Goal: Find specific page/section: Find specific page/section

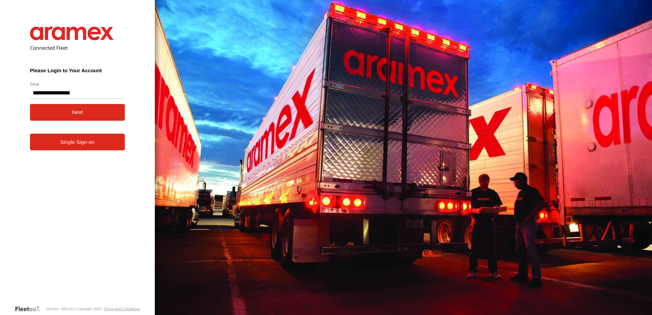
click at [77, 114] on button "Next" at bounding box center [77, 112] width 95 height 17
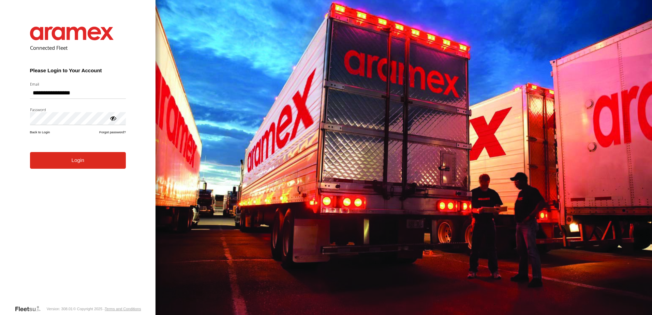
click at [77, 166] on button "Login" at bounding box center [78, 160] width 96 height 17
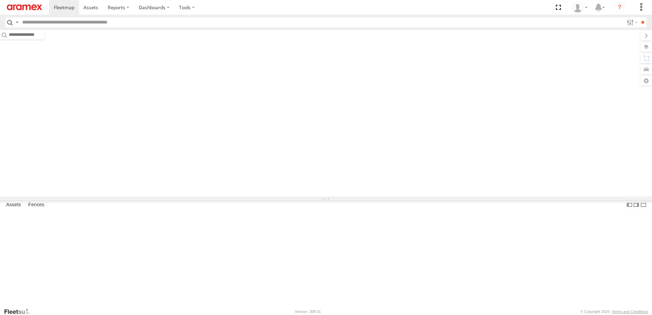
type input "***"
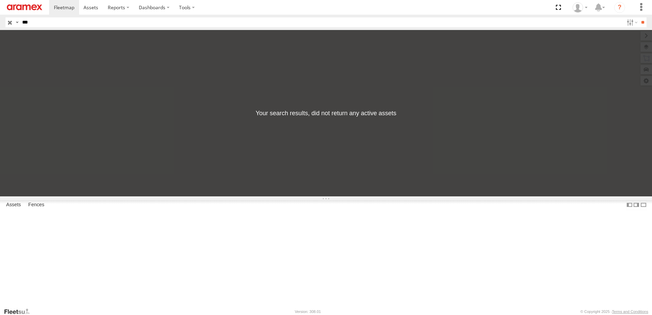
click at [39, 24] on input "***" at bounding box center [321, 22] width 604 height 10
type input "*"
type input "****"
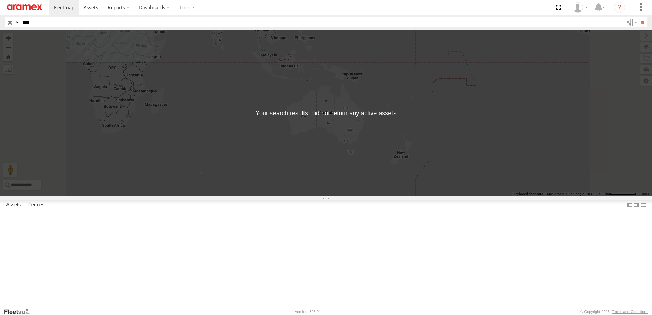
click at [639, 17] on input "**" at bounding box center [643, 22] width 8 height 10
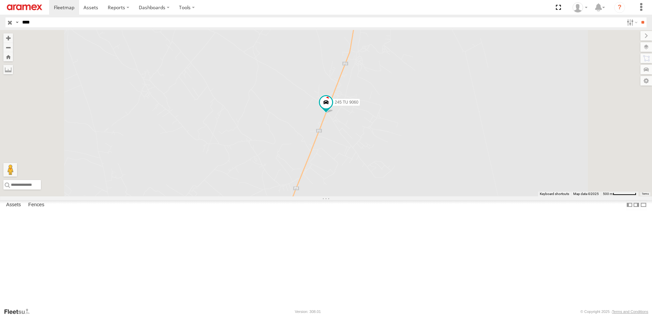
click at [0, 0] on span at bounding box center [0, 0] width 0 height 0
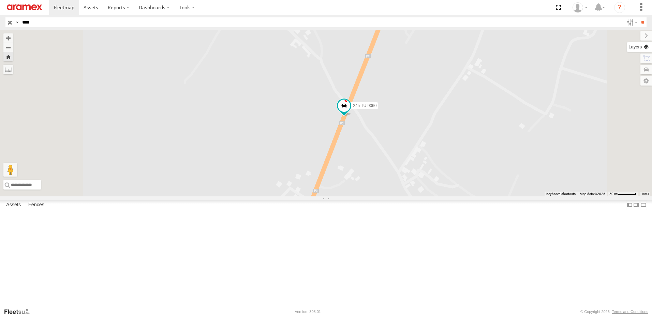
click at [647, 49] on label at bounding box center [639, 47] width 25 height 10
click at [0, 0] on span "Mainroads (WA)" at bounding box center [0, 0] width 0 height 0
click at [0, 0] on span "Overlays" at bounding box center [0, 0] width 0 height 0
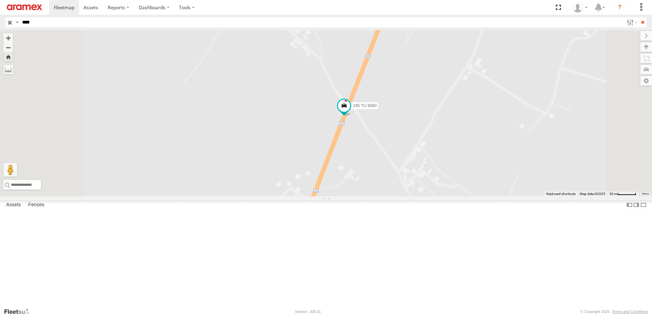
click at [0, 0] on span "Basemaps" at bounding box center [0, 0] width 0 height 0
click at [0, 0] on span "Satellite" at bounding box center [0, 0] width 0 height 0
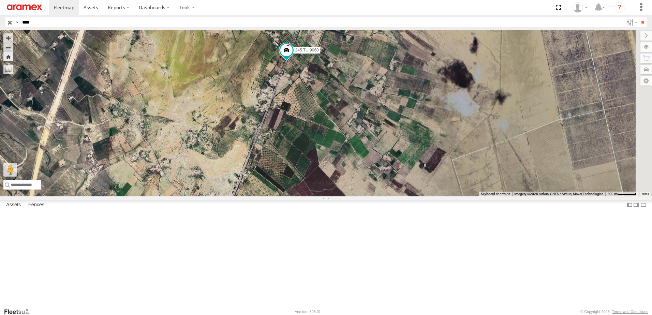
drag, startPoint x: 448, startPoint y: 174, endPoint x: 347, endPoint y: 136, distance: 107.8
click at [354, 140] on div "245 TU 9060" at bounding box center [326, 113] width 652 height 166
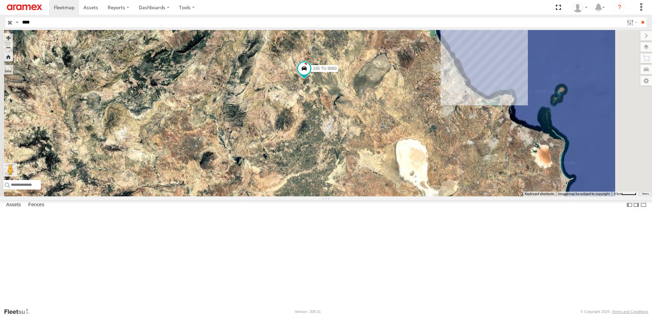
click at [0, 0] on span "Satellite + Roadmap" at bounding box center [0, 0] width 0 height 0
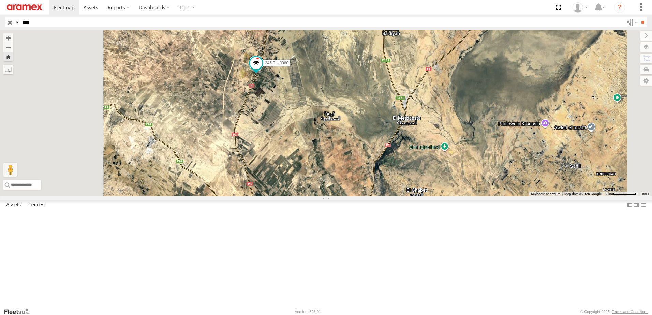
drag, startPoint x: 334, startPoint y: 137, endPoint x: 360, endPoint y: 149, distance: 28.5
click at [360, 149] on div "245 TU 9060" at bounding box center [326, 113] width 652 height 166
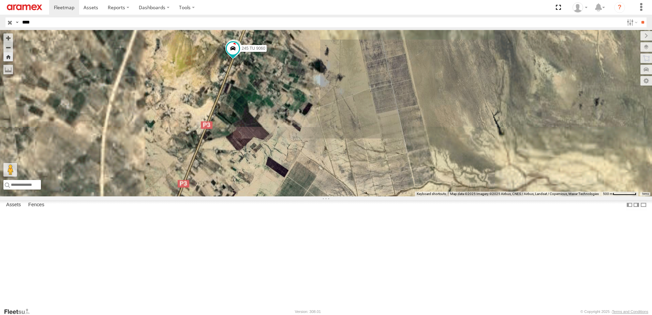
drag, startPoint x: 334, startPoint y: 122, endPoint x: 339, endPoint y: 156, distance: 34.8
click at [339, 156] on div "245 TU 9060" at bounding box center [326, 113] width 652 height 166
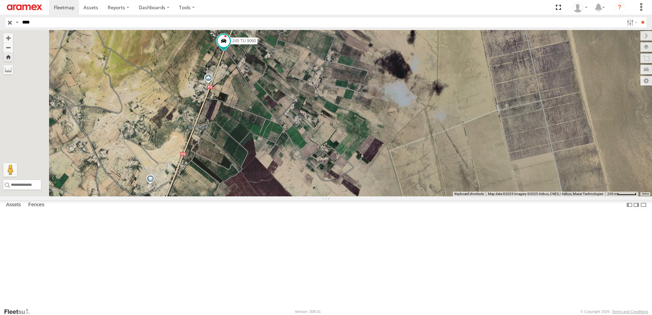
drag, startPoint x: 314, startPoint y: 109, endPoint x: 322, endPoint y: 129, distance: 21.9
click at [322, 129] on div "245 TU 9060" at bounding box center [326, 113] width 652 height 166
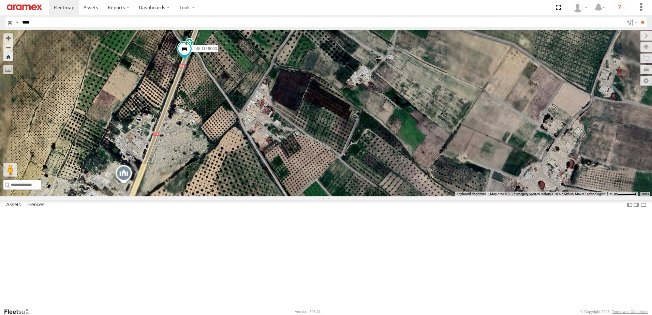
drag, startPoint x: 310, startPoint y: 100, endPoint x: 310, endPoint y: 174, distance: 74.3
click at [310, 174] on div "245 TU 9060" at bounding box center [326, 113] width 652 height 166
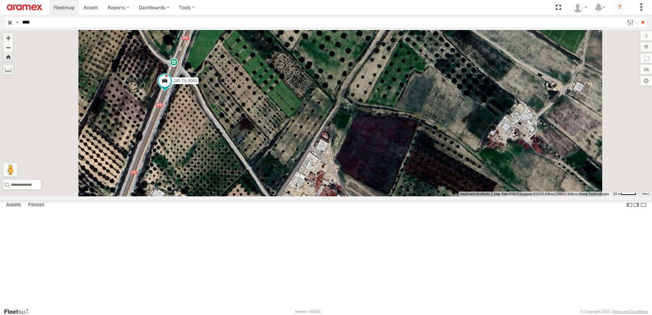
drag, startPoint x: 283, startPoint y: 115, endPoint x: 306, endPoint y: 184, distance: 72.8
click at [306, 184] on div "245 TU 9060" at bounding box center [326, 113] width 652 height 166
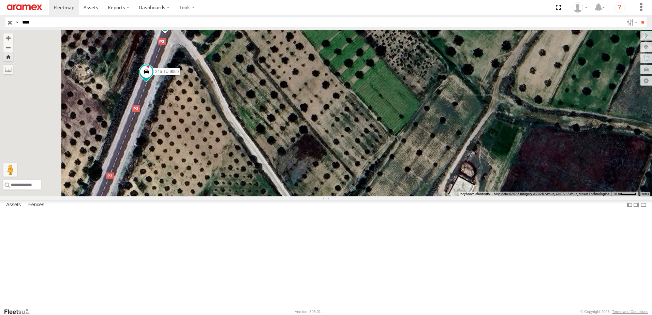
drag, startPoint x: 249, startPoint y: 201, endPoint x: 295, endPoint y: 160, distance: 62.1
click at [295, 160] on div "245 TU 9060" at bounding box center [326, 113] width 652 height 166
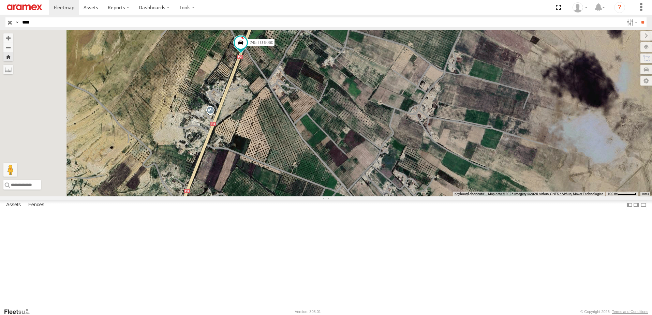
drag, startPoint x: 297, startPoint y: 207, endPoint x: 331, endPoint y: 160, distance: 58.4
click at [331, 161] on div "245 TU 9060" at bounding box center [326, 113] width 652 height 166
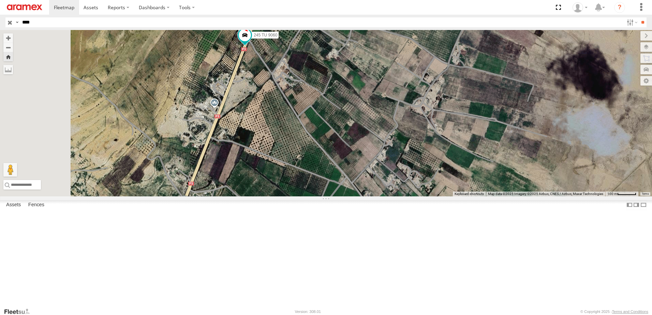
click at [289, 196] on div "245 TU 9060" at bounding box center [326, 113] width 652 height 166
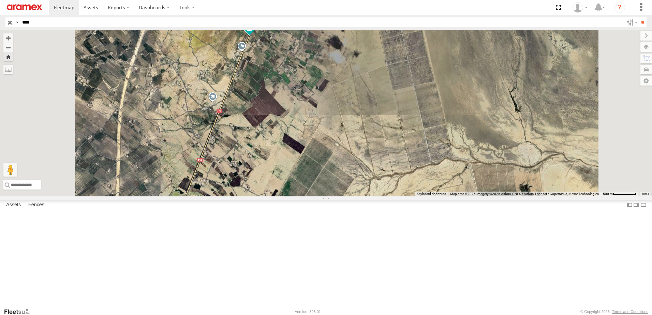
drag, startPoint x: 305, startPoint y: 262, endPoint x: 332, endPoint y: 141, distance: 123.5
click at [332, 141] on div "245 TU 9060" at bounding box center [326, 113] width 652 height 166
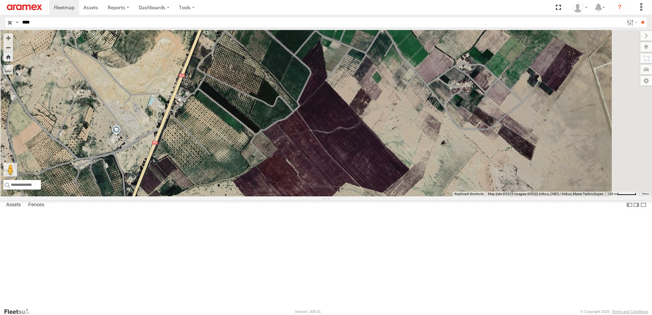
drag, startPoint x: 320, startPoint y: 98, endPoint x: 317, endPoint y: 111, distance: 14.1
click at [317, 111] on div "245 TU 9060" at bounding box center [326, 113] width 652 height 166
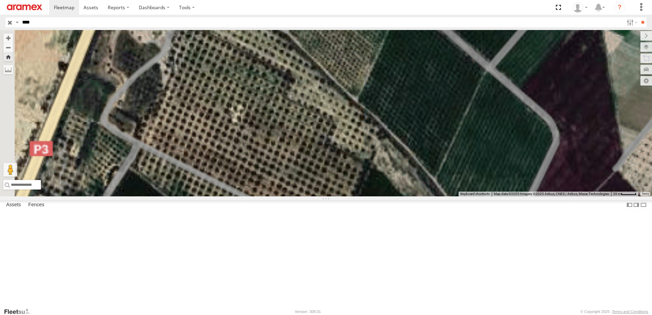
drag, startPoint x: 301, startPoint y: 100, endPoint x: 296, endPoint y: 205, distance: 104.8
click at [297, 196] on div "245 TU 9060" at bounding box center [326, 113] width 652 height 166
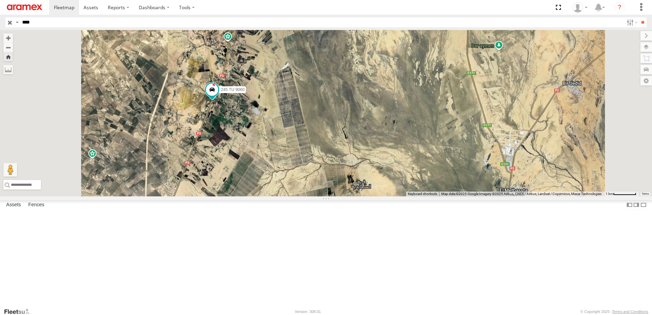
drag, startPoint x: 319, startPoint y: 123, endPoint x: 315, endPoint y: 184, distance: 60.8
click at [315, 184] on div "245 TU 9060" at bounding box center [326, 113] width 652 height 166
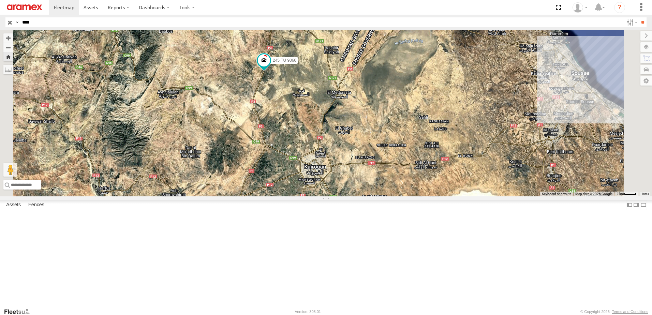
drag, startPoint x: 398, startPoint y: 186, endPoint x: 375, endPoint y: 162, distance: 33.1
click at [375, 162] on div "245 TU 9060" at bounding box center [326, 113] width 652 height 166
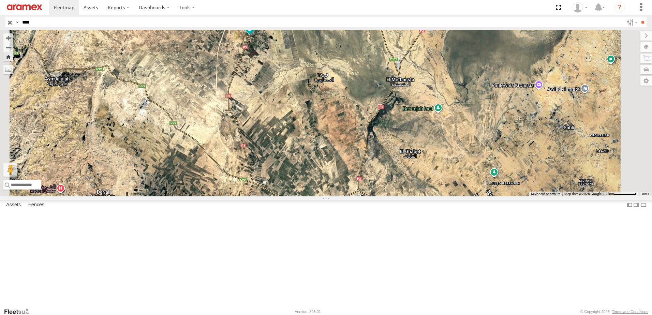
drag, startPoint x: 339, startPoint y: 128, endPoint x: 352, endPoint y: 136, distance: 14.4
click at [352, 136] on div "245 TU 9060" at bounding box center [326, 113] width 652 height 166
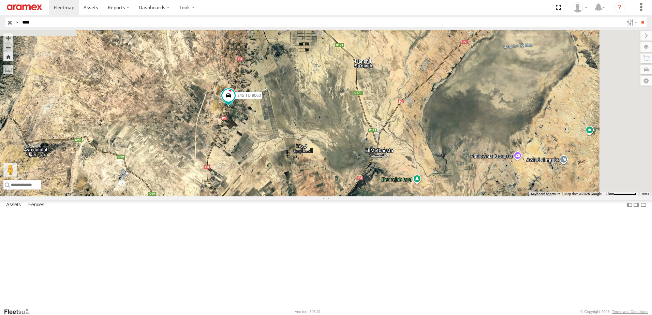
drag, startPoint x: 362, startPoint y: 121, endPoint x: 339, endPoint y: 192, distance: 74.4
click at [339, 192] on div "245 TU 9060" at bounding box center [326, 113] width 652 height 166
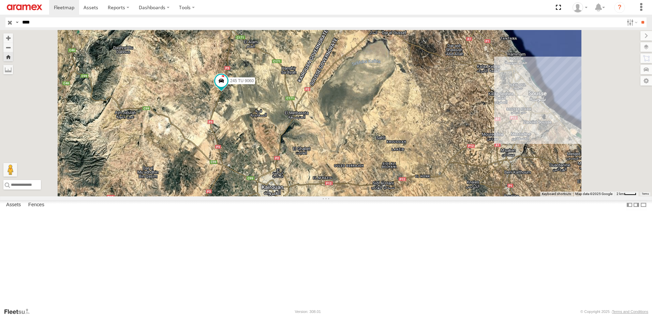
drag, startPoint x: 333, startPoint y: 191, endPoint x: 334, endPoint y: 184, distance: 6.5
click at [334, 184] on div "245 TU 9060" at bounding box center [326, 113] width 652 height 166
click at [227, 87] on span at bounding box center [221, 81] width 12 height 12
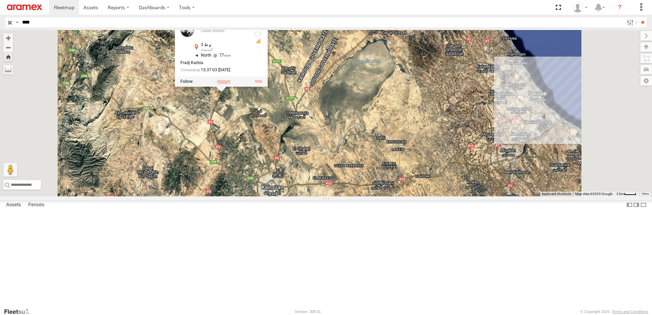
click at [230, 84] on label at bounding box center [223, 81] width 13 height 5
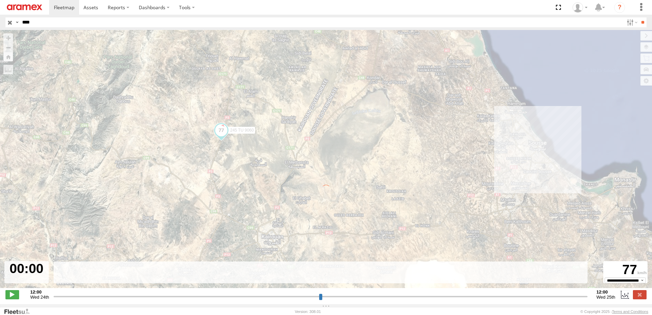
type input "**********"
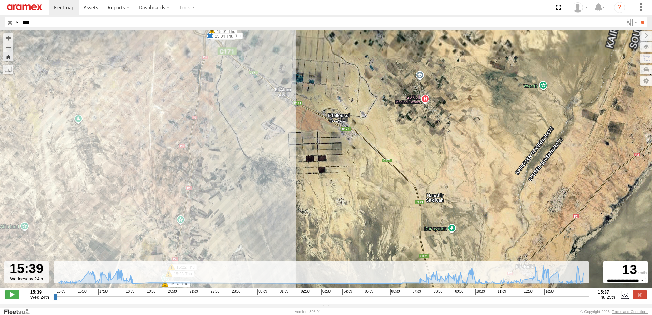
drag, startPoint x: 274, startPoint y: 101, endPoint x: 267, endPoint y: 151, distance: 50.6
click at [268, 149] on div "245 TU 9060 17:23 Wed 17:34 Wed 17:37 Wed 17:37 Wed 17:37 Wed 17:46 Wed 18:12 W…" at bounding box center [326, 162] width 652 height 265
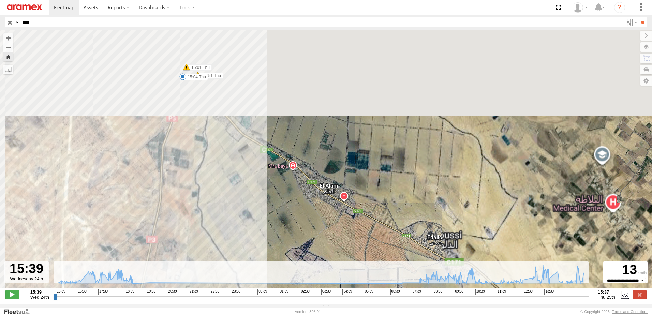
drag, startPoint x: 242, startPoint y: 104, endPoint x: 262, endPoint y: 219, distance: 116.9
click at [262, 219] on div "245 TU 9060 17:23 Wed 17:34 Wed 17:37 Wed 17:37 Wed 17:37 Wed 17:46 Wed 18:12 W…" at bounding box center [326, 162] width 652 height 265
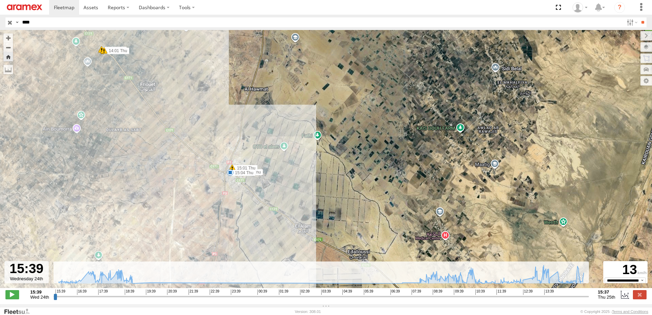
drag, startPoint x: 264, startPoint y: 117, endPoint x: 271, endPoint y: 168, distance: 51.4
click at [271, 168] on div "245 TU 9060 17:23 Wed 17:34 Wed 17:37 Wed 17:37 Wed 17:37 Wed 17:46 Wed 18:12 W…" at bounding box center [326, 162] width 652 height 265
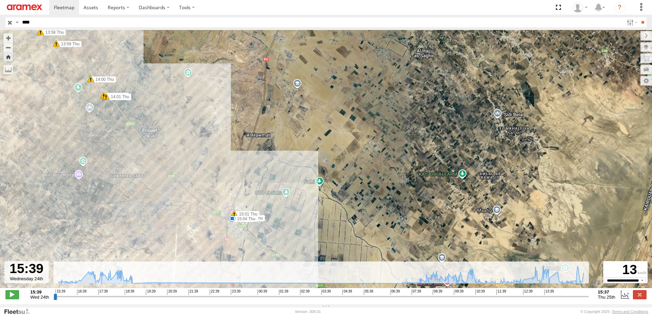
drag, startPoint x: 309, startPoint y: 99, endPoint x: 316, endPoint y: 120, distance: 23.1
click at [311, 136] on div "245 TU 9060 17:23 Wed 17:34 Wed 17:37 Wed 17:37 Wed 17:37 Wed 17:46 Wed 18:12 W…" at bounding box center [326, 162] width 652 height 265
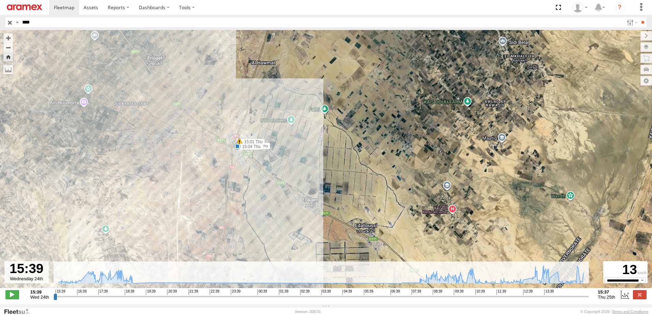
drag, startPoint x: 310, startPoint y: 168, endPoint x: 318, endPoint y: 134, distance: 35.5
click at [317, 137] on div "245 TU 9060 17:23 Wed 17:34 Wed 17:37 Wed 17:37 Wed 17:37 Wed 17:46 Wed 18:12 W…" at bounding box center [326, 162] width 652 height 265
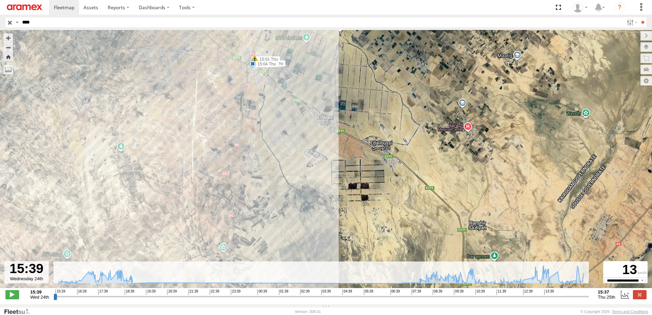
drag, startPoint x: 308, startPoint y: 183, endPoint x: 317, endPoint y: 124, distance: 59.3
click at [317, 129] on div "245 TU 9060 17:23 Wed 17:34 Wed 17:37 Wed 17:37 Wed 17:37 Wed 17:46 Wed 18:12 W…" at bounding box center [326, 162] width 652 height 265
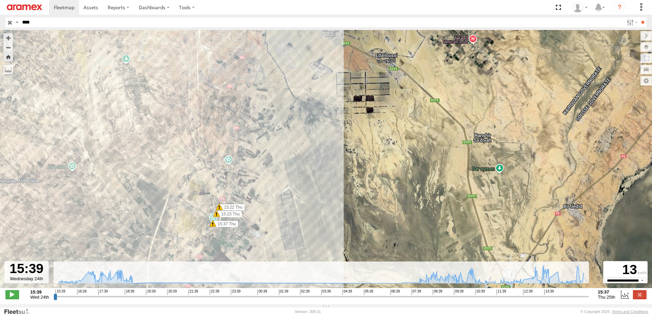
drag, startPoint x: 289, startPoint y: 184, endPoint x: 294, endPoint y: 110, distance: 74.8
click at [291, 113] on div "245 TU 9060 17:23 Wed 17:34 Wed 17:37 Wed 17:37 Wed 17:37 Wed 17:46 Wed 18:12 W…" at bounding box center [326, 162] width 652 height 265
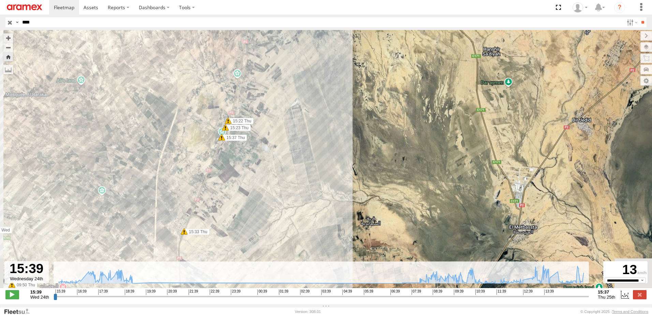
drag, startPoint x: 275, startPoint y: 168, endPoint x: 287, endPoint y: 122, distance: 46.9
click at [285, 123] on div "245 TU 9060 17:23 Wed 17:34 Wed 17:37 Wed 17:37 Wed 17:37 Wed 17:46 Wed 18:12 W…" at bounding box center [326, 162] width 652 height 265
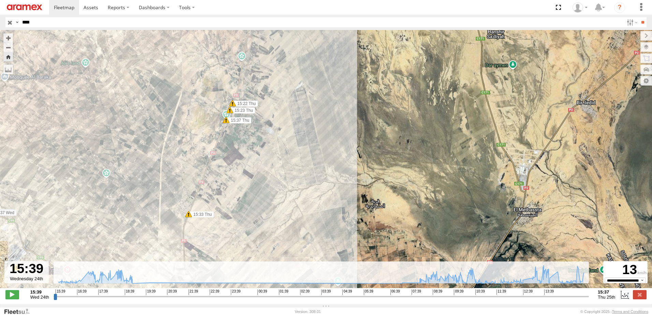
drag, startPoint x: 248, startPoint y: 168, endPoint x: 268, endPoint y: 85, distance: 85.8
click at [263, 93] on div "245 TU 9060 17:23 Wed 17:34 Wed 17:37 Wed 17:37 Wed 17:37 Wed 17:46 Wed 18:12 W…" at bounding box center [326, 162] width 652 height 265
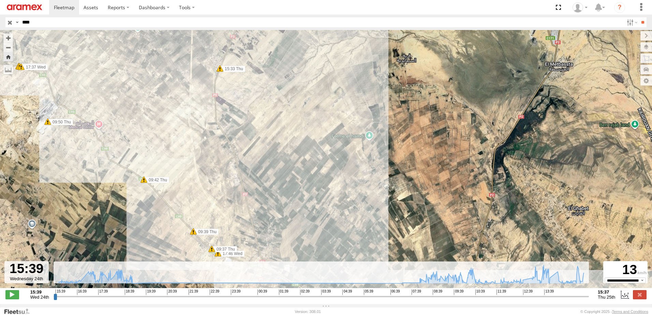
drag, startPoint x: 254, startPoint y: 145, endPoint x: 271, endPoint y: 89, distance: 58.1
click at [261, 102] on div "245 TU 9060 17:23 Wed 17:34 Wed 17:37 Wed 17:37 Wed 17:37 Wed 17:46 Wed 18:12 W…" at bounding box center [326, 162] width 652 height 265
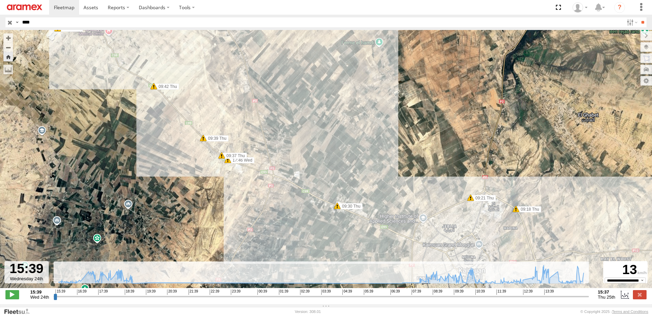
drag, startPoint x: 304, startPoint y: 175, endPoint x: 299, endPoint y: 109, distance: 65.7
click at [299, 112] on div "245 TU 9060 17:23 Wed 17:34 Wed 17:37 Wed 17:37 Wed 17:37 Wed 17:46 Wed 18:12 W…" at bounding box center [326, 162] width 652 height 265
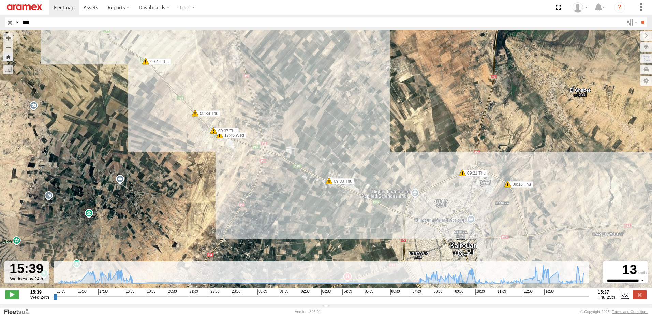
drag, startPoint x: 293, startPoint y: 129, endPoint x: 293, endPoint y: 167, distance: 37.8
click at [293, 167] on div "245 TU 9060 17:23 Wed 17:34 Wed 17:37 Wed 17:37 Wed 17:37 Wed 17:46 Wed 18:12 W…" at bounding box center [326, 162] width 652 height 265
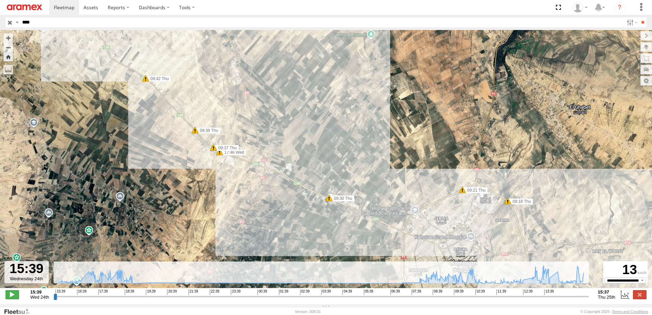
drag, startPoint x: 292, startPoint y: 116, endPoint x: 290, endPoint y: 188, distance: 72.7
click at [290, 187] on div "245 TU 9060 17:23 Wed 17:34 Wed 17:37 Wed 17:37 Wed 17:37 Wed 17:46 Wed 18:12 W…" at bounding box center [326, 162] width 652 height 265
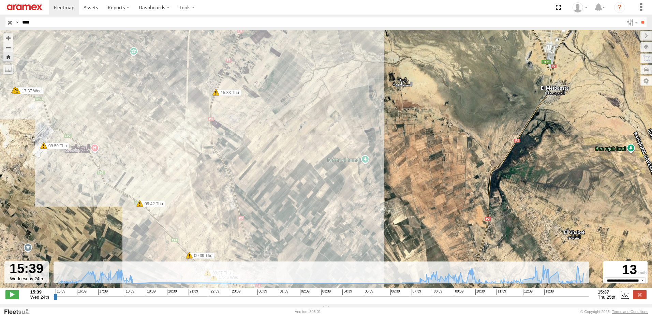
drag, startPoint x: 292, startPoint y: 114, endPoint x: 289, endPoint y: 176, distance: 62.5
click at [284, 182] on div "245 TU 9060 17:23 Wed 17:34 Wed 17:37 Wed 17:37 Wed 17:37 Wed 17:46 Wed 18:12 W…" at bounding box center [326, 162] width 652 height 265
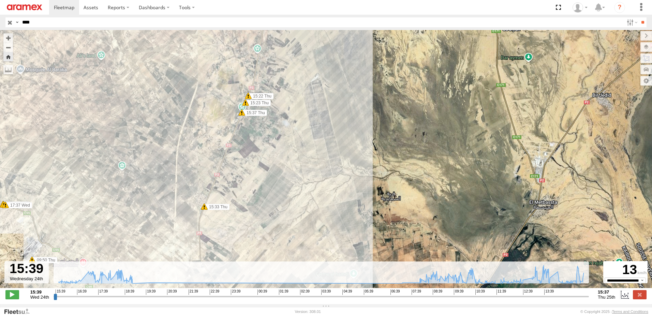
drag, startPoint x: 294, startPoint y: 128, endPoint x: 301, endPoint y: 152, distance: 24.6
click at [290, 171] on div "245 TU 9060 17:23 Wed 17:34 Wed 17:37 Wed 17:37 Wed 17:37 Wed 17:46 Wed 18:12 W…" at bounding box center [326, 162] width 652 height 265
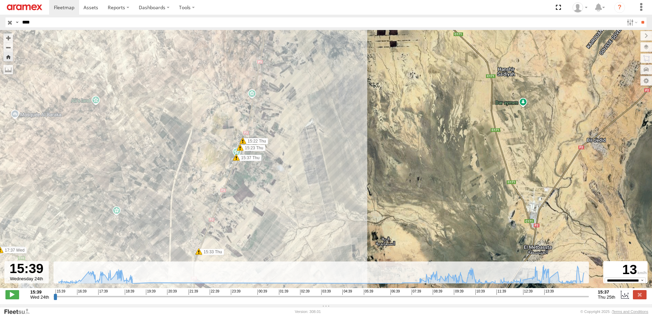
drag, startPoint x: 319, startPoint y: 125, endPoint x: 312, endPoint y: 170, distance: 45.8
click at [312, 173] on div "245 TU 9060 17:23 Wed 17:34 Wed 17:37 Wed 17:37 Wed 17:37 Wed 17:46 Wed 18:12 W…" at bounding box center [326, 162] width 652 height 265
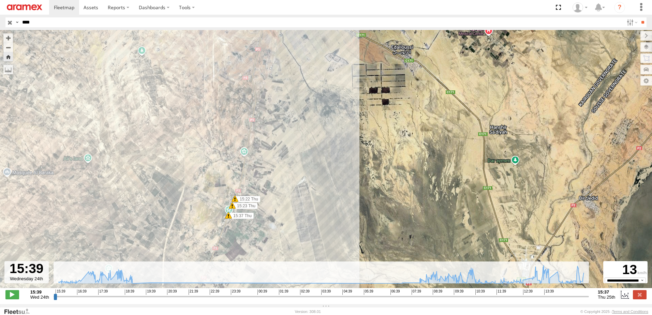
drag, startPoint x: 321, startPoint y: 126, endPoint x: 317, endPoint y: 162, distance: 36.0
click at [317, 169] on div "245 TU 9060 17:23 Wed 17:34 Wed 17:37 Wed 17:37 Wed 17:37 Wed 17:46 Wed 18:12 W…" at bounding box center [326, 162] width 652 height 265
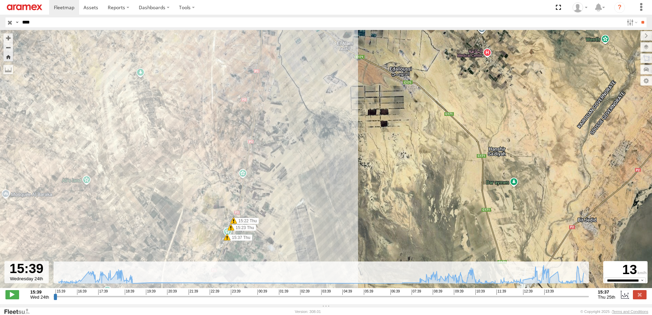
drag, startPoint x: 318, startPoint y: 124, endPoint x: 306, endPoint y: 178, distance: 55.6
click at [306, 178] on div "245 TU 9060 17:23 Wed 17:34 Wed 17:37 Wed 17:37 Wed 17:37 Wed 17:46 Wed 18:12 W…" at bounding box center [326, 162] width 652 height 265
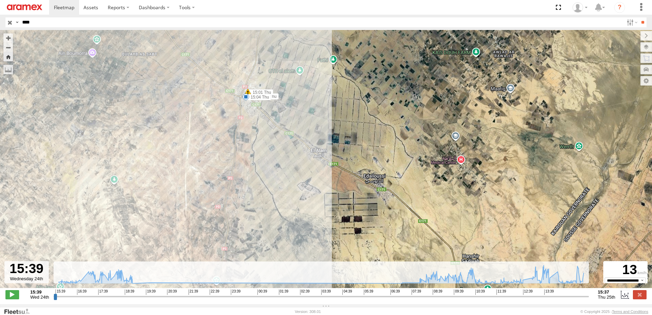
drag, startPoint x: 298, startPoint y: 132, endPoint x: 286, endPoint y: 180, distance: 50.2
click at [286, 180] on div "245 TU 9060 17:23 Wed 17:34 Wed 17:37 Wed 17:37 Wed 17:37 Wed 17:46 Wed 18:12 W…" at bounding box center [326, 162] width 652 height 265
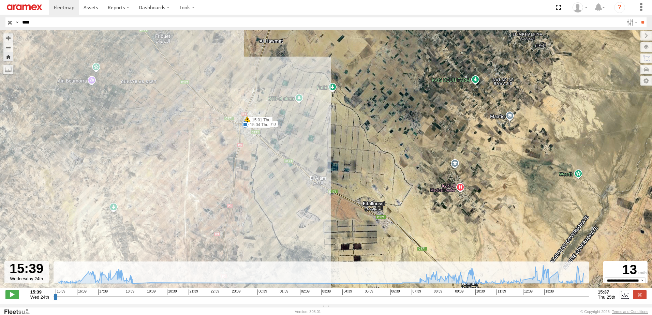
drag, startPoint x: 309, startPoint y: 120, endPoint x: 303, endPoint y: 179, distance: 59.3
click at [303, 179] on div "245 TU 9060 17:23 Wed 17:34 Wed 17:37 Wed 17:37 Wed 17:37 Wed 17:46 Wed 18:12 W…" at bounding box center [326, 162] width 652 height 265
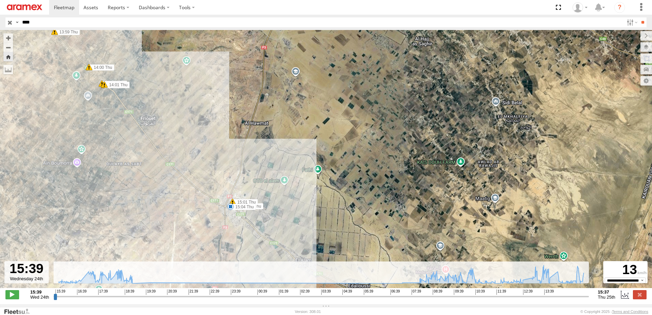
drag, startPoint x: 316, startPoint y: 101, endPoint x: 307, endPoint y: 138, distance: 38.1
click at [307, 138] on div "245 TU 9060 17:23 Wed 17:34 Wed 17:37 Wed 17:37 Wed 17:37 Wed 17:46 Wed 18:12 W…" at bounding box center [326, 162] width 652 height 265
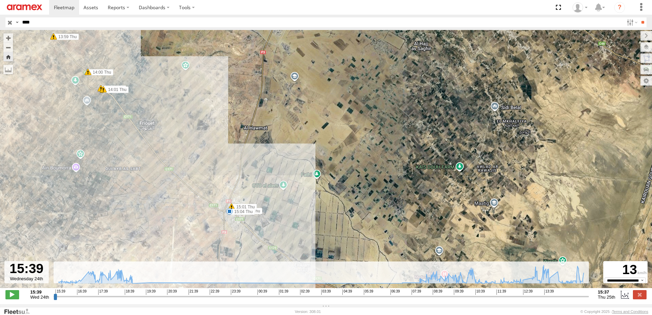
drag, startPoint x: 315, startPoint y: 108, endPoint x: 310, endPoint y: 140, distance: 32.1
click at [310, 140] on div "245 TU 9060 17:23 Wed 17:34 Wed 17:37 Wed 17:37 Wed 17:37 Wed 17:46 Wed 18:12 W…" at bounding box center [326, 162] width 652 height 265
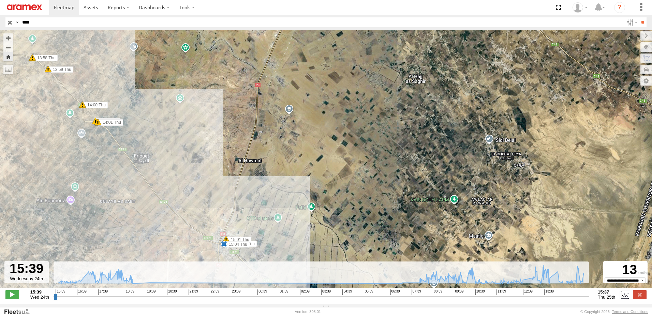
click at [56, 20] on input "****" at bounding box center [321, 22] width 604 height 10
click at [639, 17] on input "**" at bounding box center [643, 22] width 8 height 10
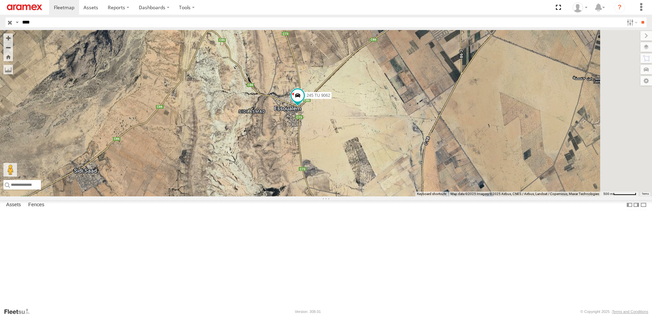
drag, startPoint x: 389, startPoint y: 187, endPoint x: 359, endPoint y: 180, distance: 30.2
click at [359, 180] on div "245 TU 9062" at bounding box center [326, 113] width 652 height 166
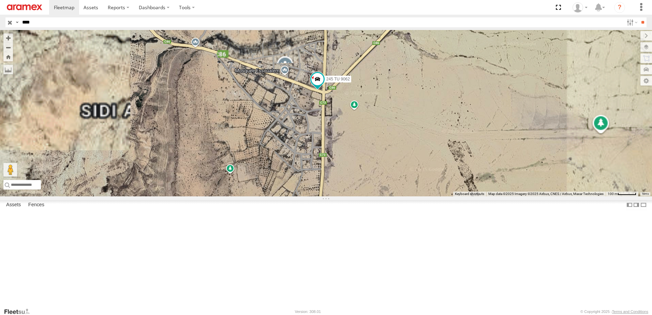
drag, startPoint x: 383, startPoint y: 155, endPoint x: 356, endPoint y: 170, distance: 31.2
click at [356, 170] on div "245 TU 9062" at bounding box center [326, 113] width 652 height 166
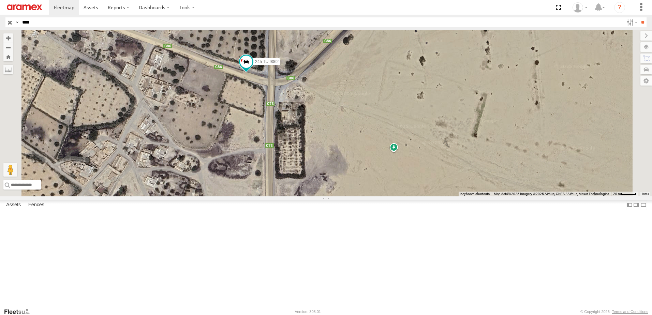
drag, startPoint x: 364, startPoint y: 150, endPoint x: 362, endPoint y: 166, distance: 15.5
click at [362, 166] on div "245 TU 9062" at bounding box center [326, 113] width 652 height 166
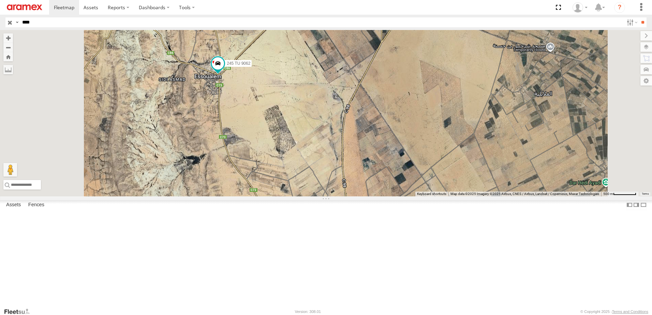
click at [38, 25] on input "****" at bounding box center [321, 22] width 604 height 10
click at [639, 17] on input "**" at bounding box center [643, 22] width 8 height 10
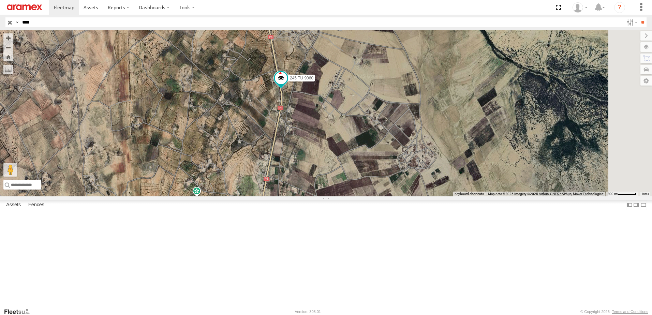
drag, startPoint x: 292, startPoint y: 161, endPoint x: 221, endPoint y: 104, distance: 90.9
click at [223, 106] on div "245 TU 9060" at bounding box center [326, 113] width 652 height 166
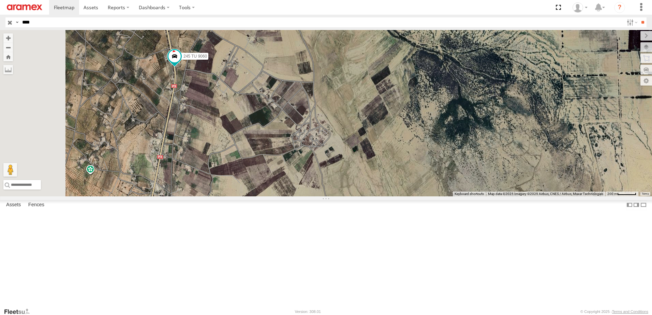
drag, startPoint x: 216, startPoint y: 124, endPoint x: 275, endPoint y: 149, distance: 64.2
click at [275, 149] on div "245 TU 9060" at bounding box center [326, 113] width 652 height 166
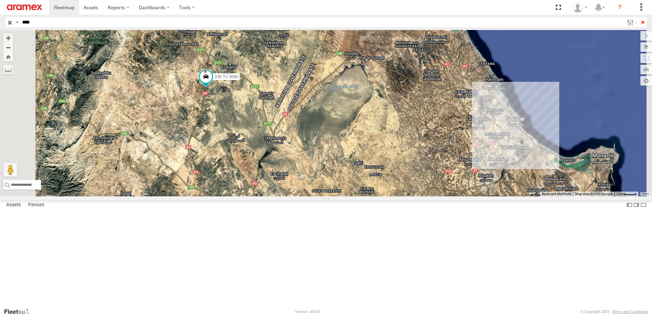
click at [0, 0] on span at bounding box center [0, 0] width 0 height 0
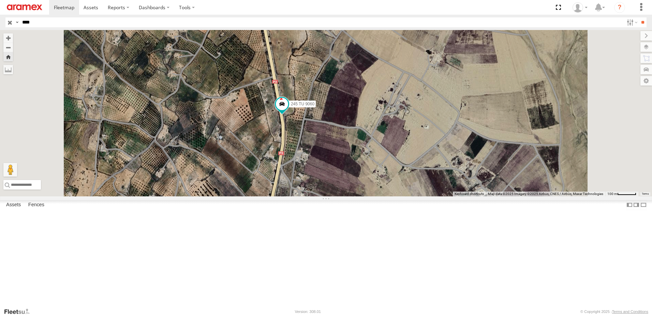
drag, startPoint x: 376, startPoint y: 228, endPoint x: 379, endPoint y: 146, distance: 82.6
click at [377, 156] on div "245 TU 9060" at bounding box center [326, 113] width 652 height 166
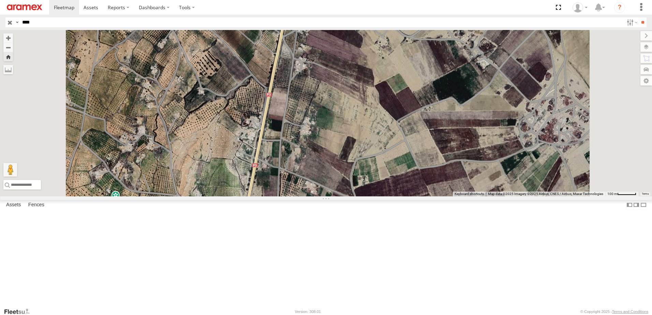
drag, startPoint x: 364, startPoint y: 224, endPoint x: 373, endPoint y: 114, distance: 110.5
click at [369, 133] on div "245 TU 9060" at bounding box center [326, 113] width 652 height 166
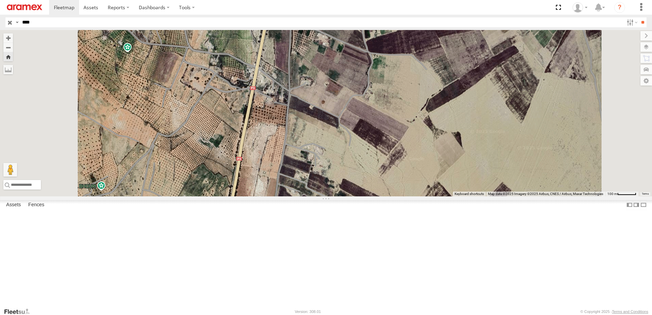
drag, startPoint x: 366, startPoint y: 175, endPoint x: 395, endPoint y: 51, distance: 126.5
click at [386, 73] on div "245 TU 9060" at bounding box center [326, 113] width 652 height 166
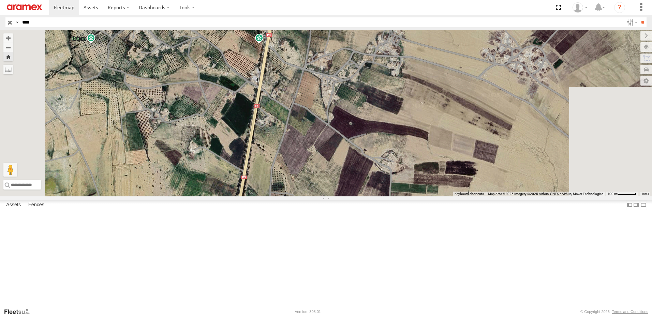
drag, startPoint x: 376, startPoint y: 145, endPoint x: 376, endPoint y: 70, distance: 75.4
click at [376, 82] on div "245 TU 9060" at bounding box center [326, 113] width 652 height 166
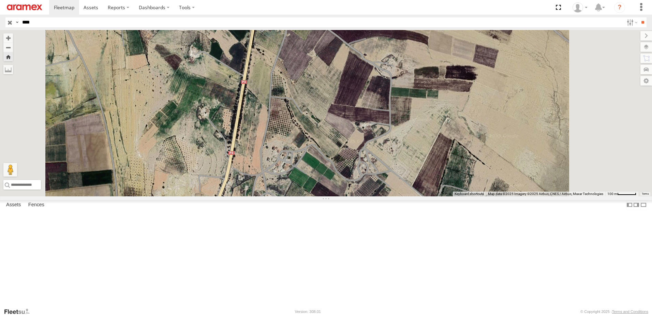
drag, startPoint x: 361, startPoint y: 154, endPoint x: 381, endPoint y: 60, distance: 95.5
click at [374, 79] on div "245 TU 9060" at bounding box center [326, 113] width 652 height 166
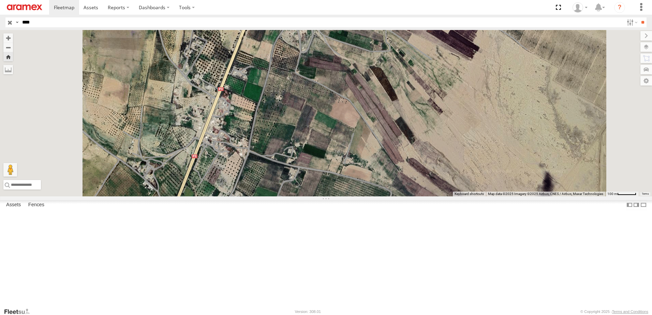
drag, startPoint x: 336, startPoint y: 162, endPoint x: 378, endPoint y: 61, distance: 109.9
click at [364, 77] on div "245 TU 9060" at bounding box center [326, 113] width 652 height 166
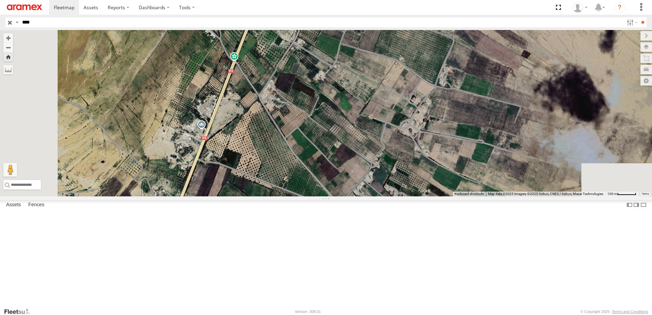
drag, startPoint x: 334, startPoint y: 165, endPoint x: 402, endPoint y: 61, distance: 124.1
click at [384, 80] on div "245 TU 9060" at bounding box center [326, 113] width 652 height 166
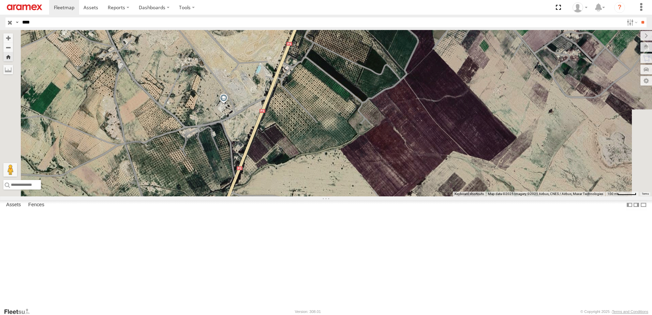
drag, startPoint x: 349, startPoint y: 192, endPoint x: 384, endPoint y: 51, distance: 145.9
click at [381, 75] on div "245 TU 9060" at bounding box center [326, 113] width 652 height 166
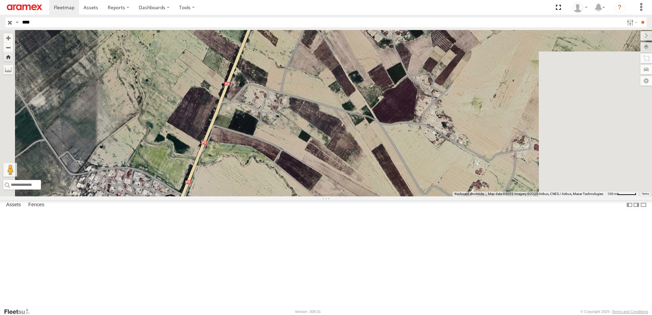
drag, startPoint x: 340, startPoint y: 162, endPoint x: 410, endPoint y: 38, distance: 142.6
click at [404, 49] on div "245 TU 9060" at bounding box center [326, 113] width 652 height 166
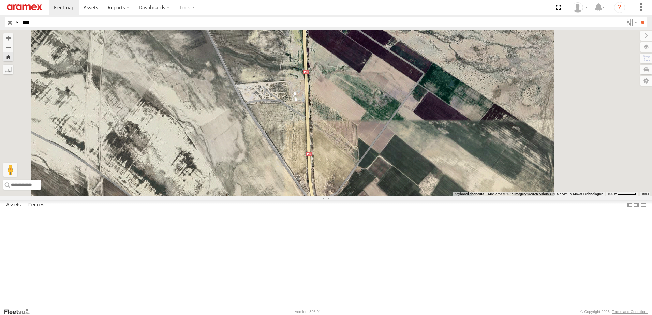
drag, startPoint x: 404, startPoint y: 179, endPoint x: 333, endPoint y: 79, distance: 123.0
click at [346, 95] on div "245 TU 9060" at bounding box center [326, 113] width 652 height 166
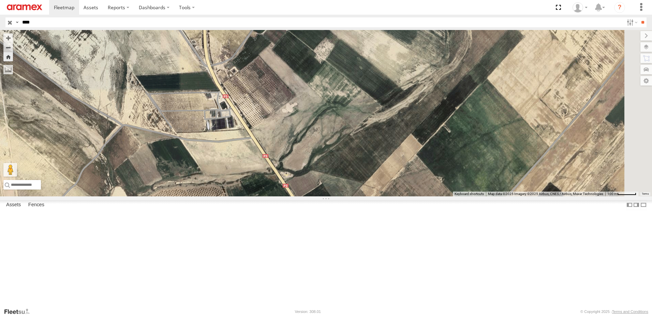
drag, startPoint x: 362, startPoint y: 131, endPoint x: 292, endPoint y: 42, distance: 112.6
click at [301, 53] on div "245 TU 9060" at bounding box center [326, 113] width 652 height 166
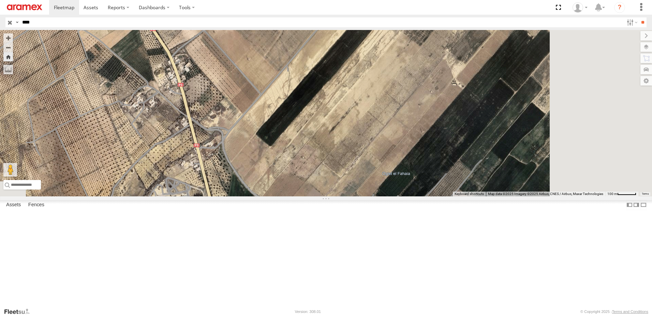
drag, startPoint x: 337, startPoint y: 103, endPoint x: 283, endPoint y: 10, distance: 107.7
click at [295, 45] on div "245 TU 9060" at bounding box center [326, 113] width 652 height 166
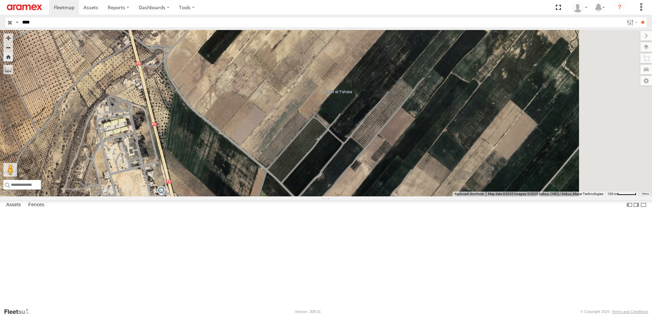
click at [0, 0] on span at bounding box center [0, 0] width 0 height 0
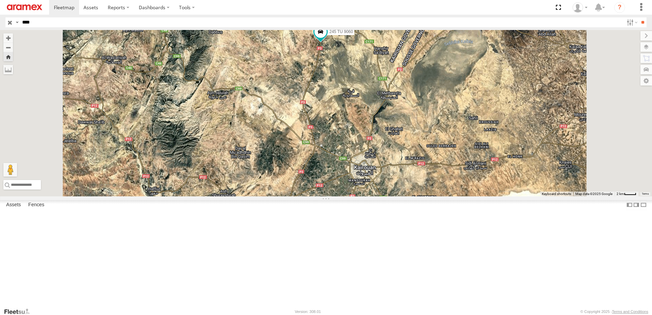
drag, startPoint x: 446, startPoint y: 246, endPoint x: 416, endPoint y: 165, distance: 86.4
click at [425, 187] on div "245 TU 9060" at bounding box center [326, 113] width 652 height 166
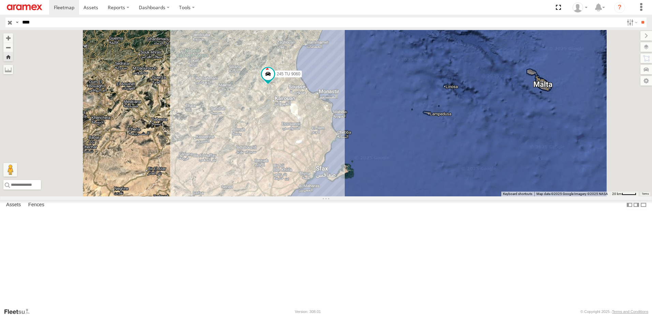
click at [88, 25] on input "****" at bounding box center [321, 22] width 604 height 10
type input "***"
click at [0, 0] on span "Terrain" at bounding box center [0, 0] width 0 height 0
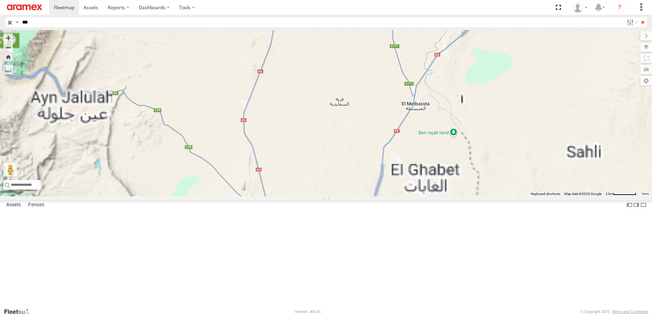
drag, startPoint x: 391, startPoint y: 118, endPoint x: 376, endPoint y: 196, distance: 79.0
click at [376, 196] on div "245 TU 9060" at bounding box center [326, 113] width 652 height 166
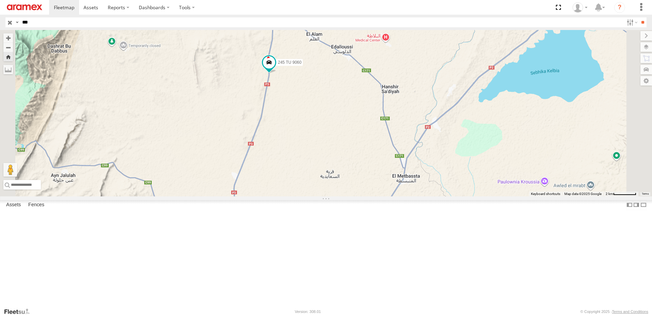
drag, startPoint x: 392, startPoint y: 109, endPoint x: 383, endPoint y: 187, distance: 78.3
click at [383, 187] on div "245 TU 9060" at bounding box center [326, 113] width 652 height 166
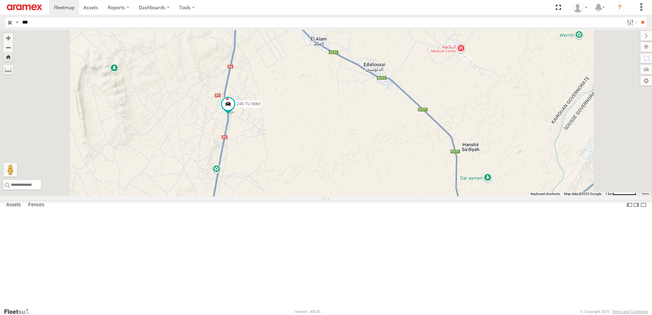
drag, startPoint x: 347, startPoint y: 155, endPoint x: 352, endPoint y: 186, distance: 31.2
click at [352, 185] on div "245 TU 9060" at bounding box center [326, 113] width 652 height 166
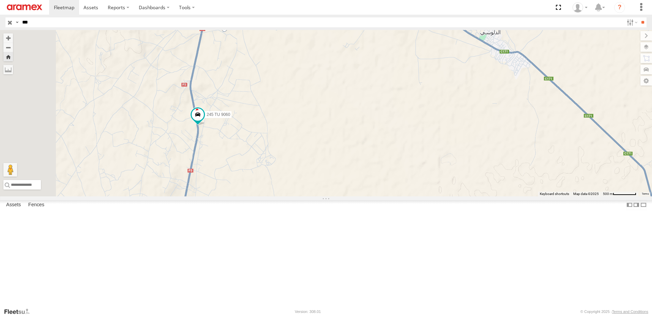
drag, startPoint x: 321, startPoint y: 145, endPoint x: 346, endPoint y: 149, distance: 24.9
click at [346, 149] on div "245 TU 9060" at bounding box center [326, 113] width 652 height 166
